Goal: Transaction & Acquisition: Purchase product/service

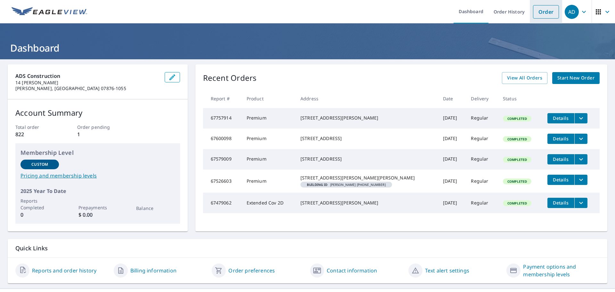
click at [542, 10] on link "Order" at bounding box center [546, 11] width 26 height 13
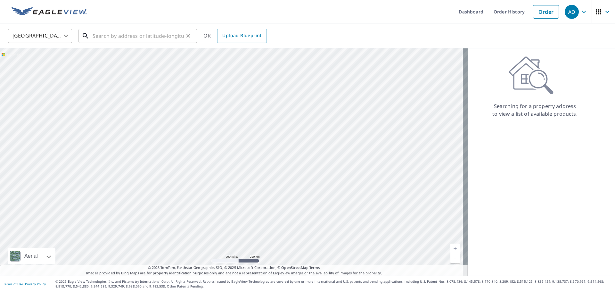
click at [149, 35] on input "text" at bounding box center [138, 36] width 91 height 18
paste input "[STREET_ADDRESS]"
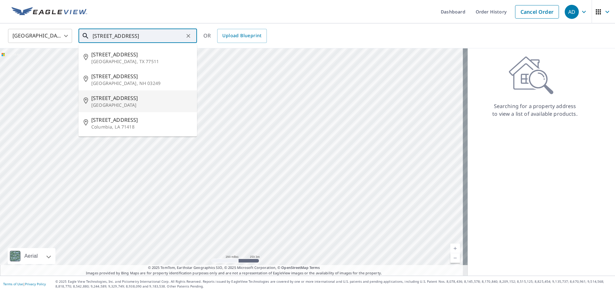
click at [125, 98] on span "[STREET_ADDRESS]" at bounding box center [141, 98] width 101 height 8
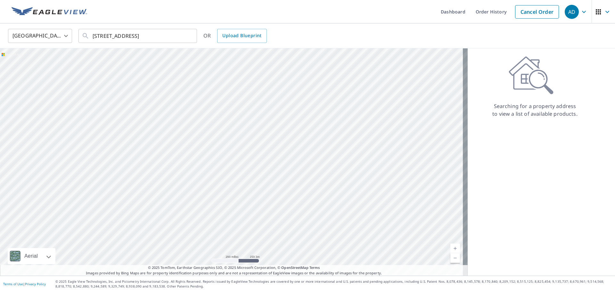
type input "[STREET_ADDRESS]"
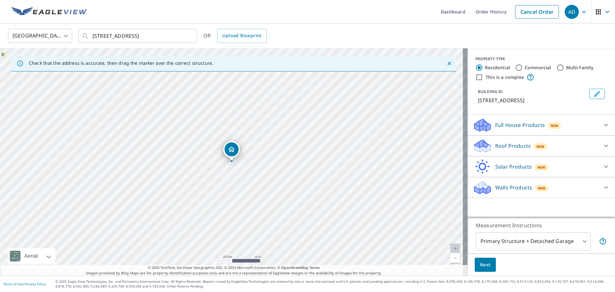
click at [602, 144] on icon at bounding box center [606, 146] width 8 height 8
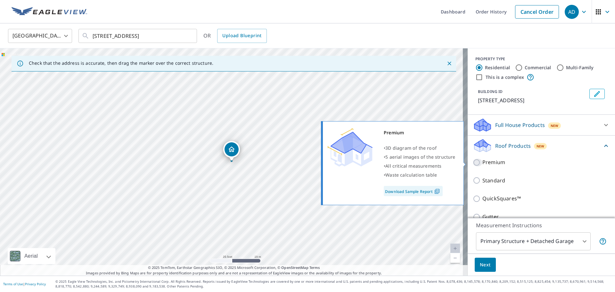
click at [473, 163] on input "Premium" at bounding box center [478, 163] width 10 height 8
checkbox input "true"
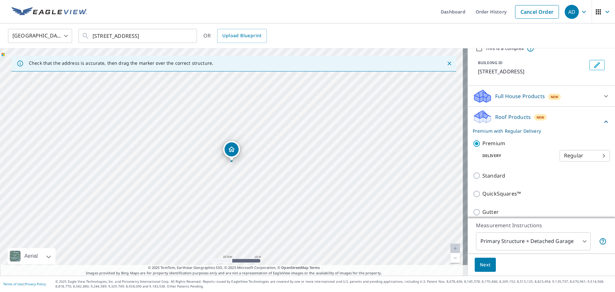
scroll to position [95, 0]
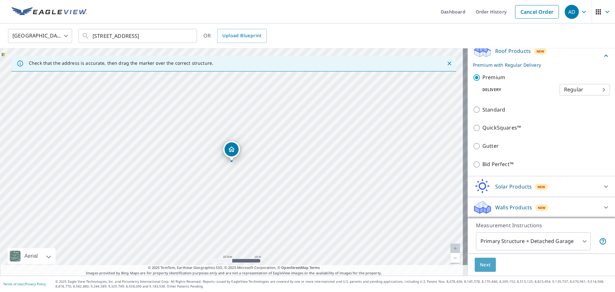
click at [483, 262] on span "Next" at bounding box center [485, 265] width 11 height 8
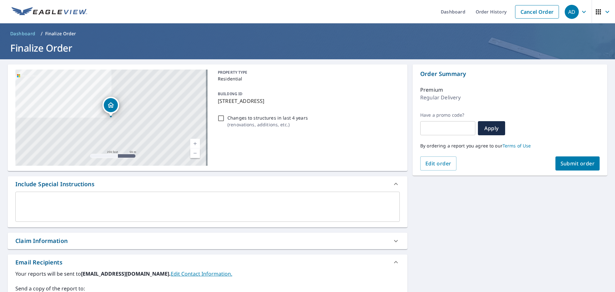
click at [582, 167] on button "Submit order" at bounding box center [578, 163] width 45 height 14
checkbox input "true"
